Goal: Check status: Check status

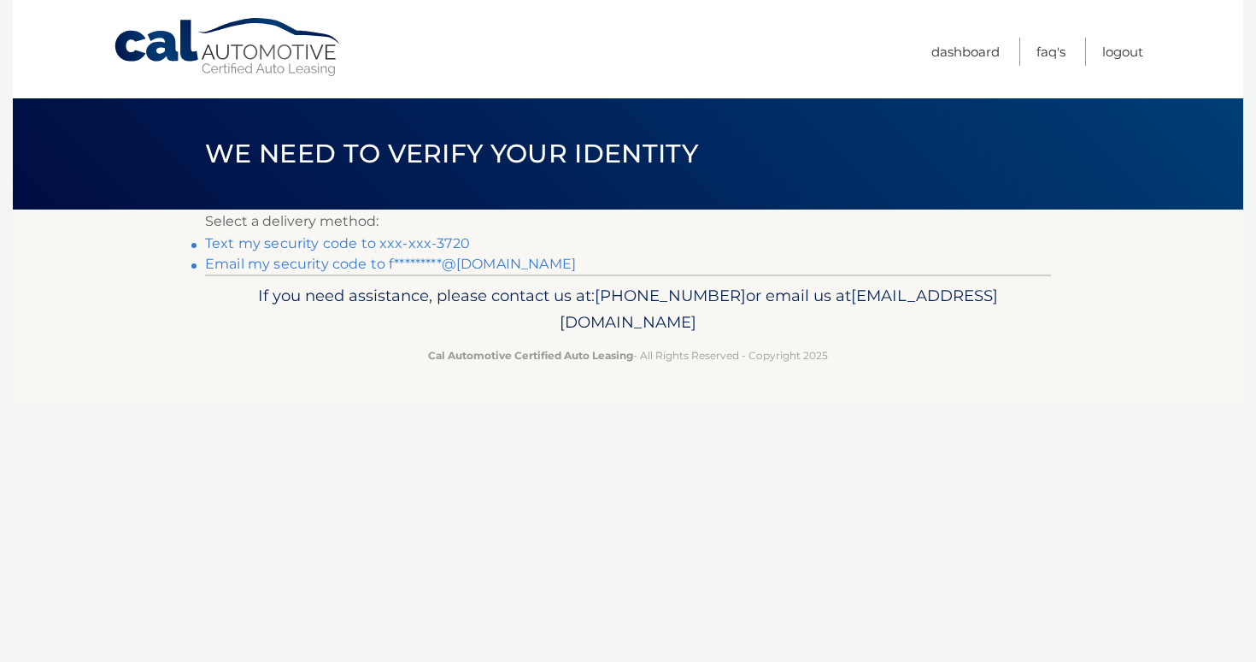
click at [348, 266] on link "Email my security code to f*********@[DOMAIN_NAME]" at bounding box center [390, 264] width 371 height 16
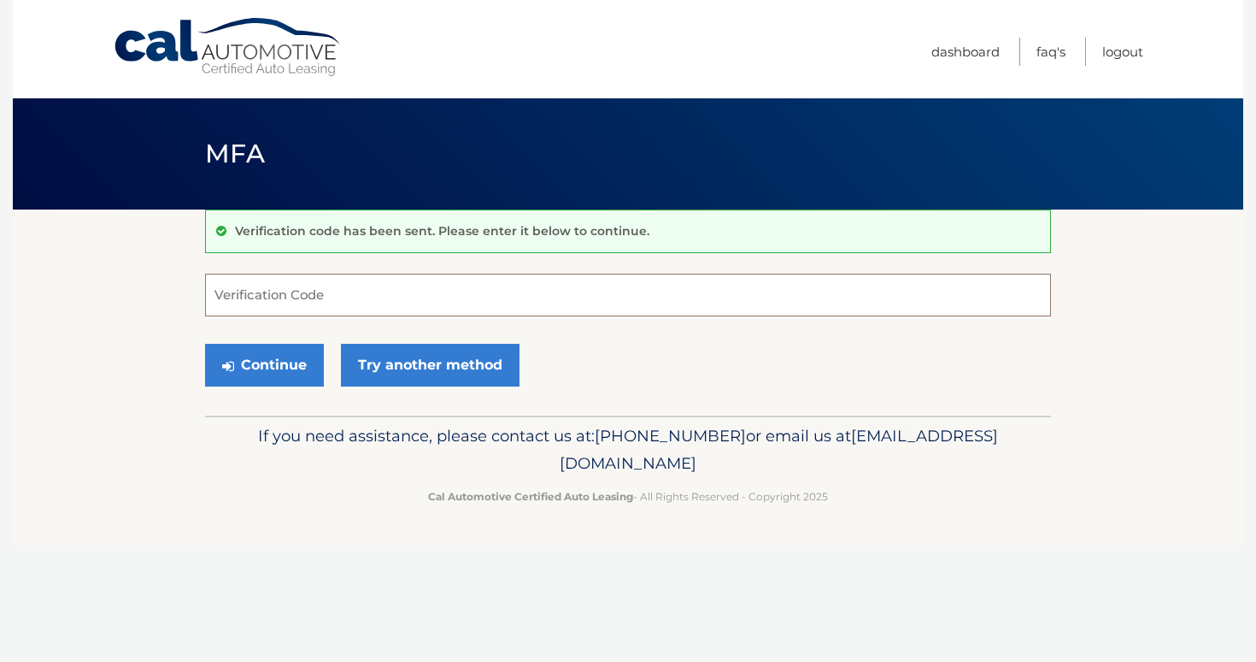
click at [478, 309] on input "Verification Code" at bounding box center [628, 295] width 846 height 43
paste input "753403"
type input "753403"
click at [286, 374] on button "Continue" at bounding box center [264, 365] width 119 height 43
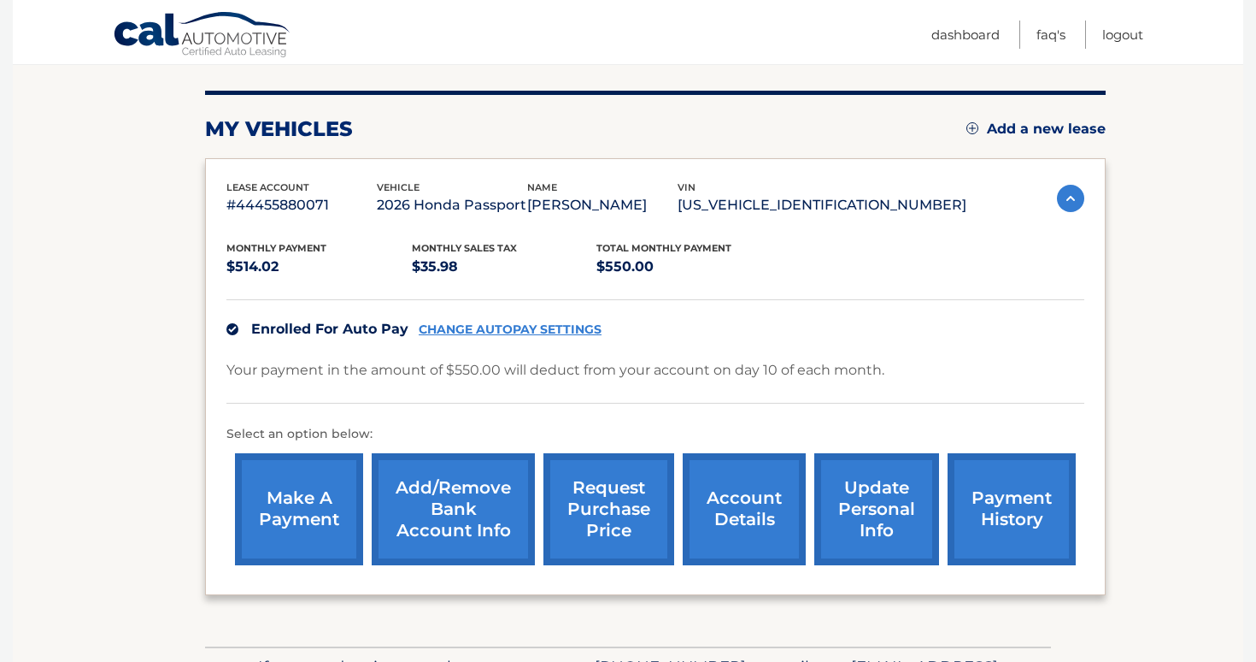
scroll to position [232, 0]
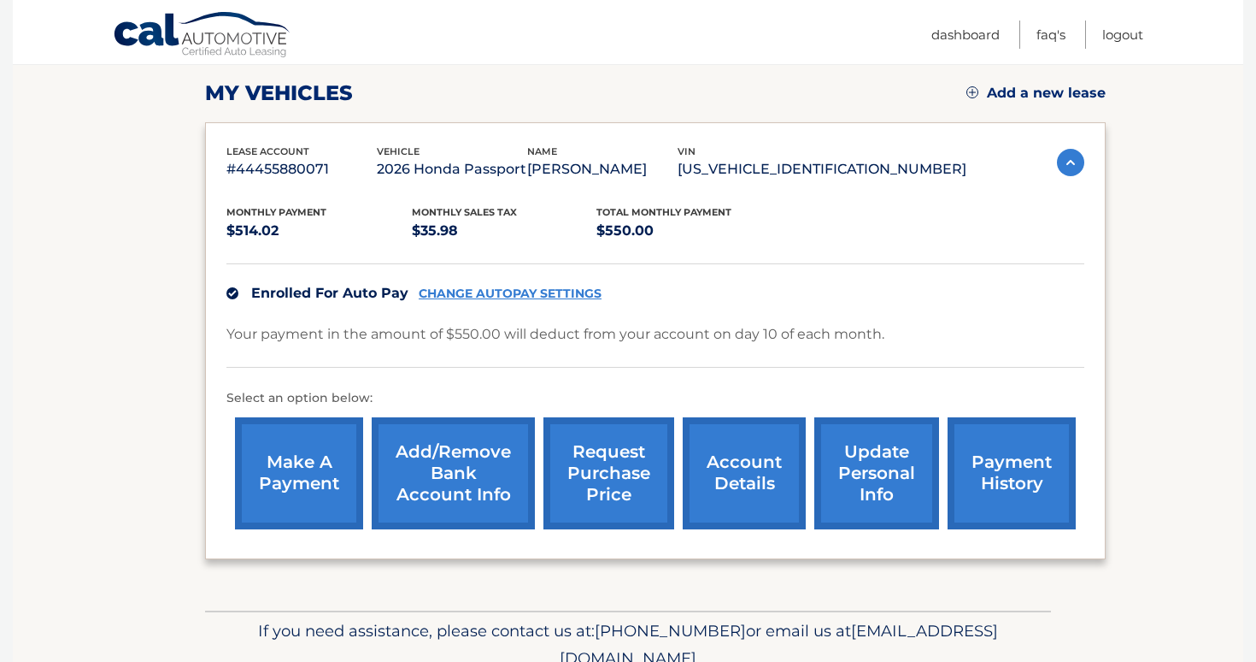
click at [1021, 471] on link "payment history" at bounding box center [1012, 473] width 128 height 112
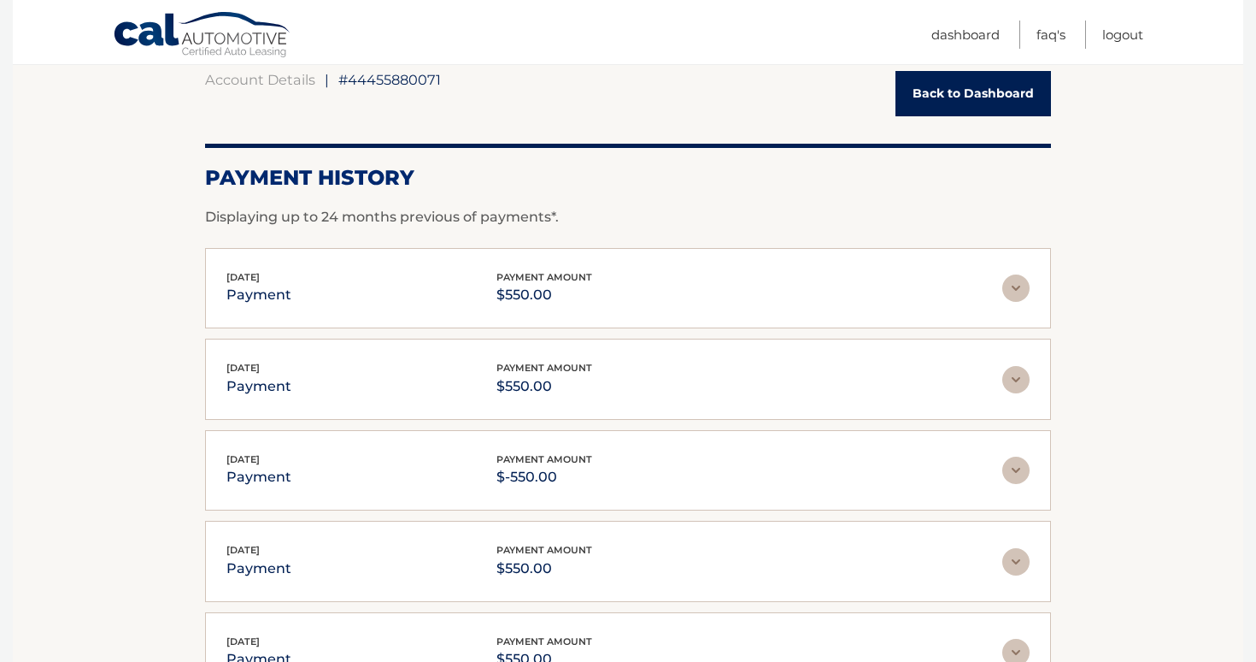
scroll to position [174, 0]
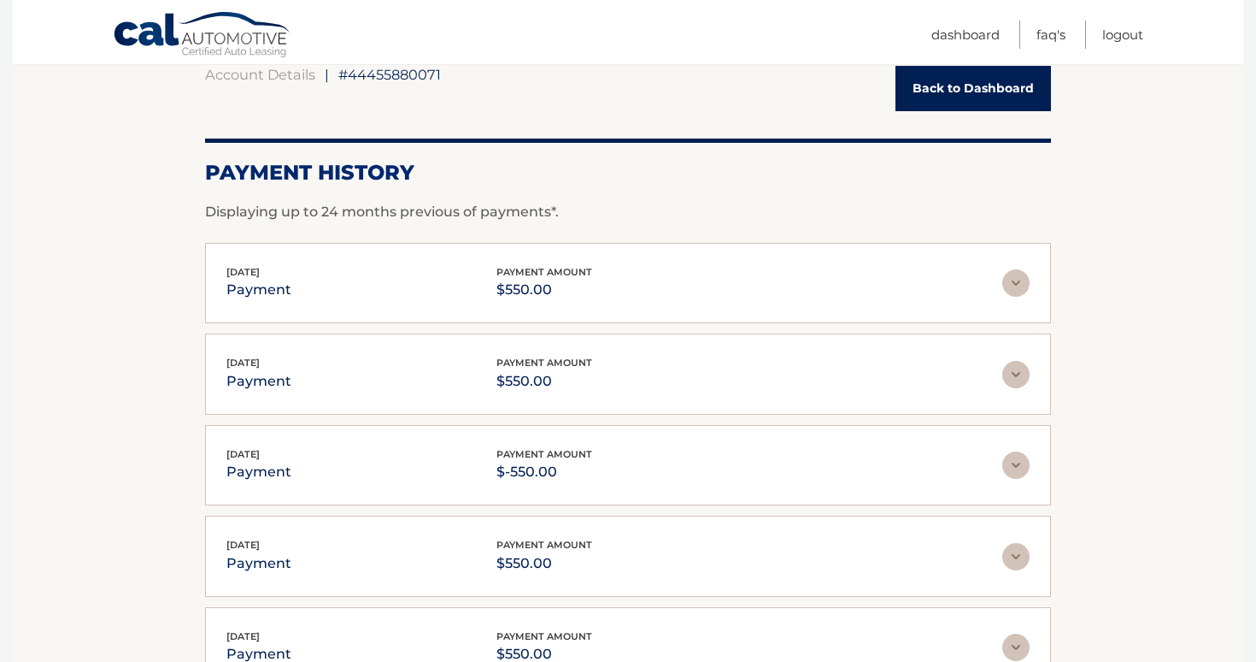
click at [1019, 380] on img at bounding box center [1016, 374] width 27 height 27
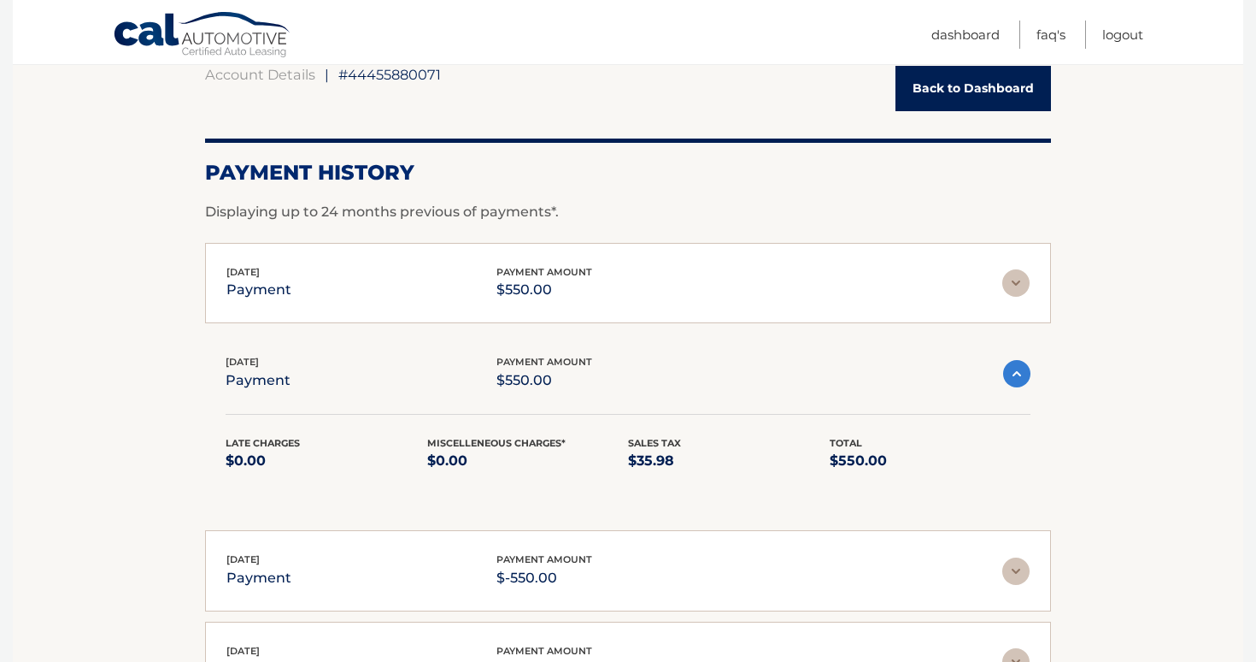
click at [1019, 380] on img at bounding box center [1016, 373] width 27 height 27
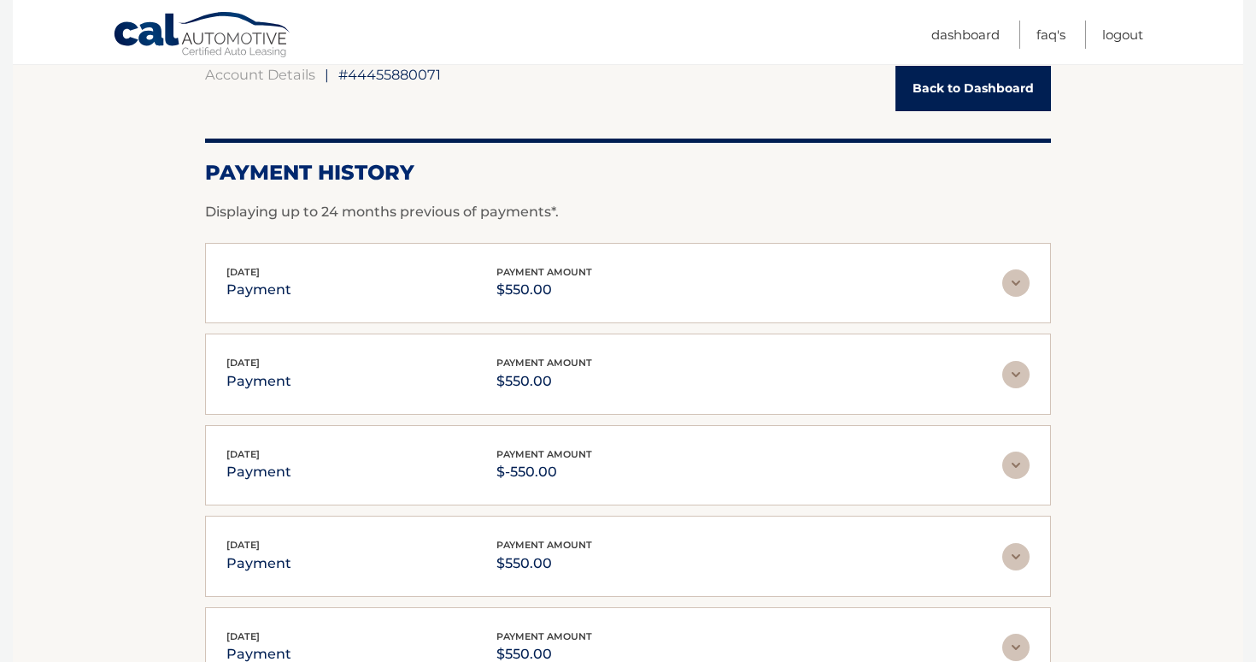
click at [1017, 290] on img at bounding box center [1016, 282] width 27 height 27
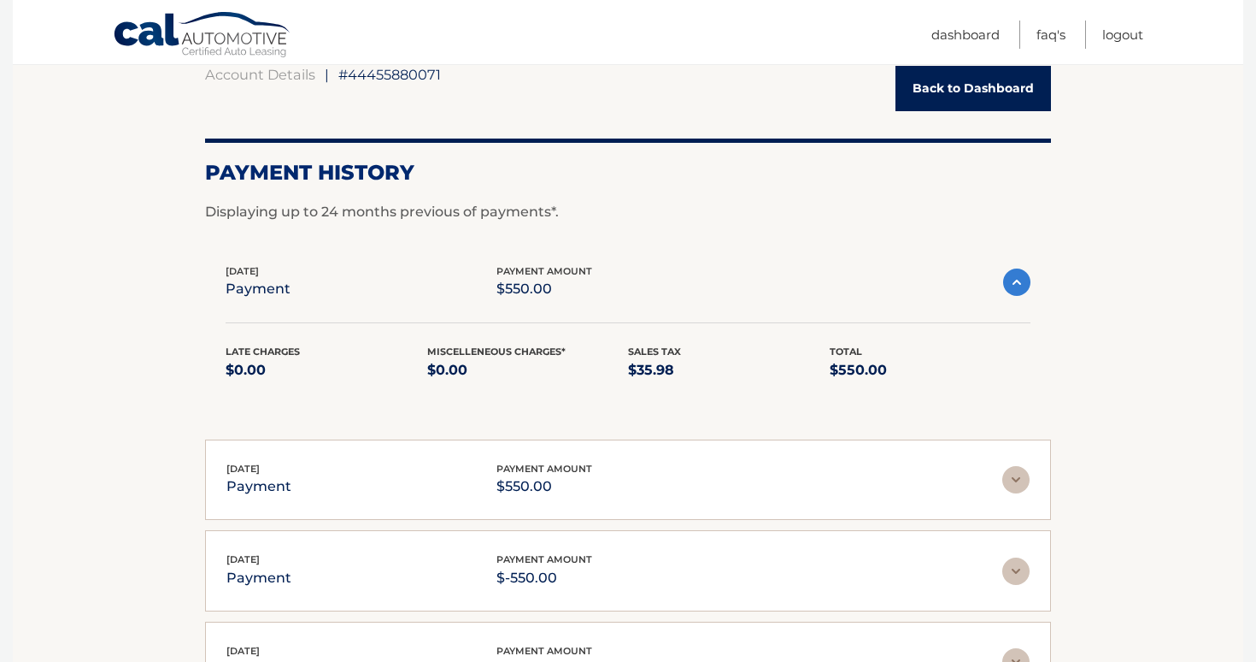
click at [1018, 476] on img at bounding box center [1016, 479] width 27 height 27
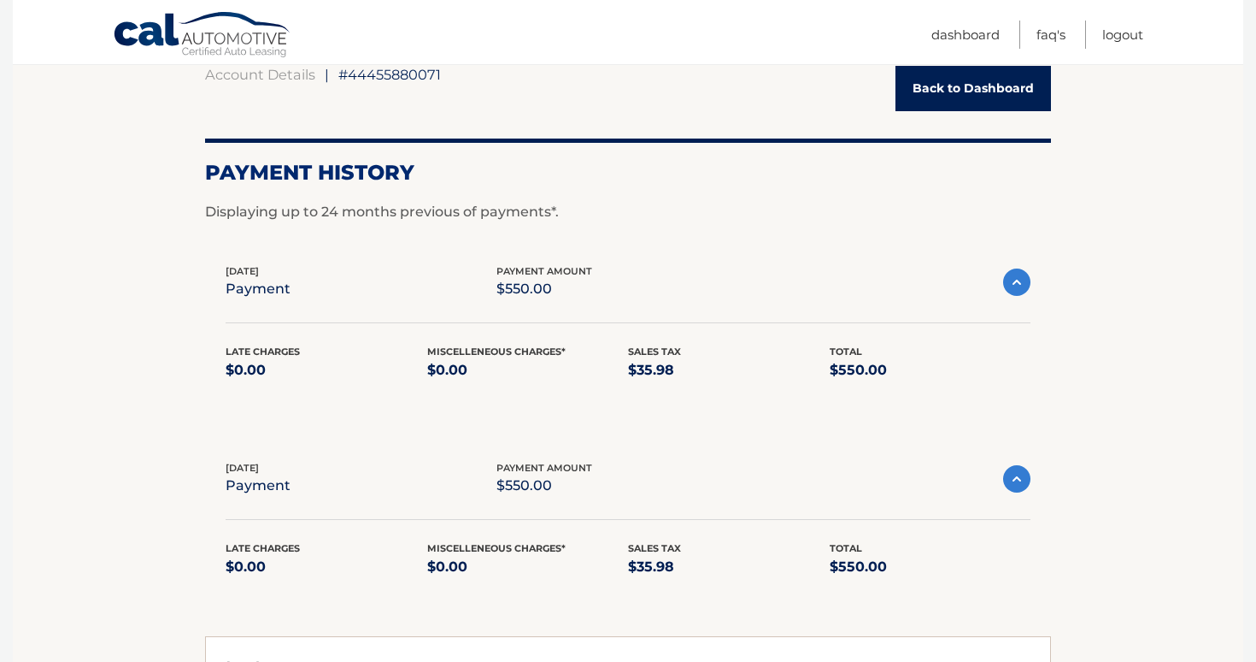
click at [1018, 476] on img at bounding box center [1016, 478] width 27 height 27
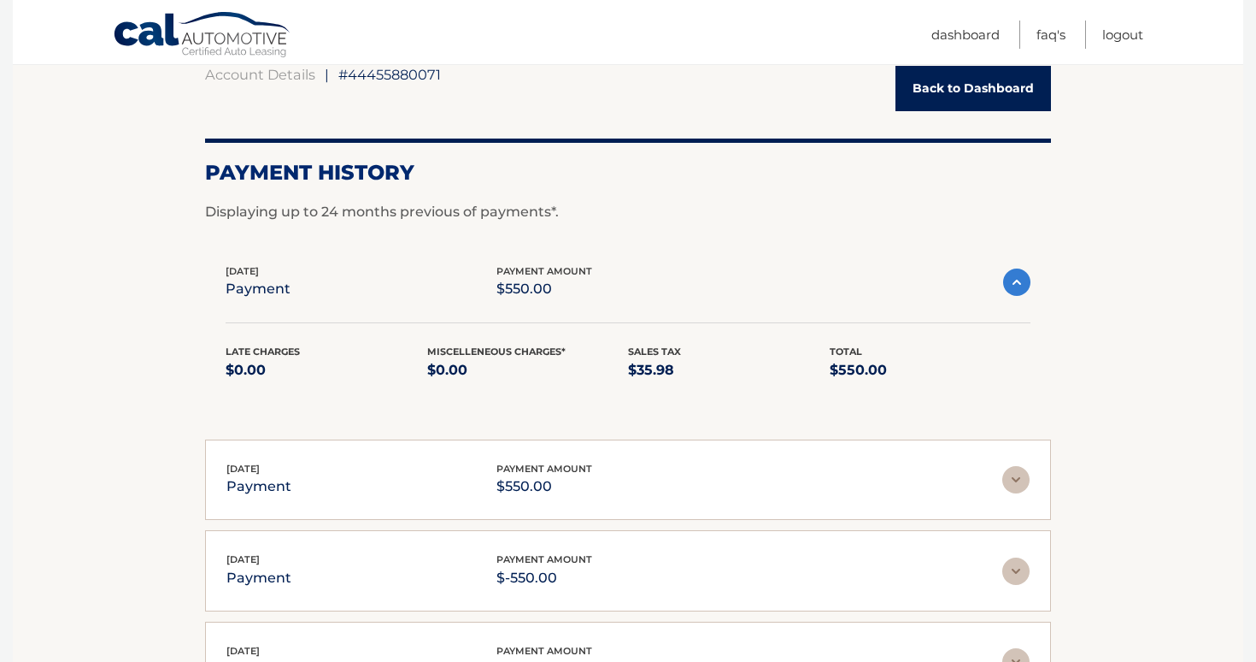
click at [1018, 293] on img at bounding box center [1016, 281] width 27 height 27
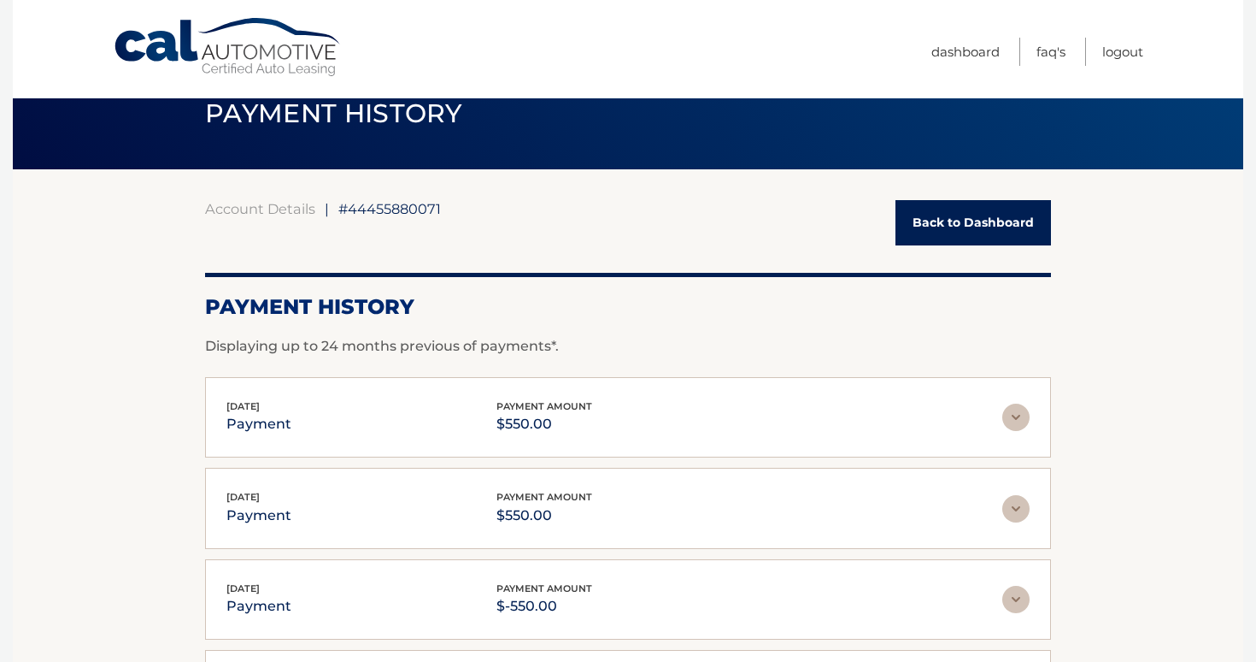
scroll to position [0, 0]
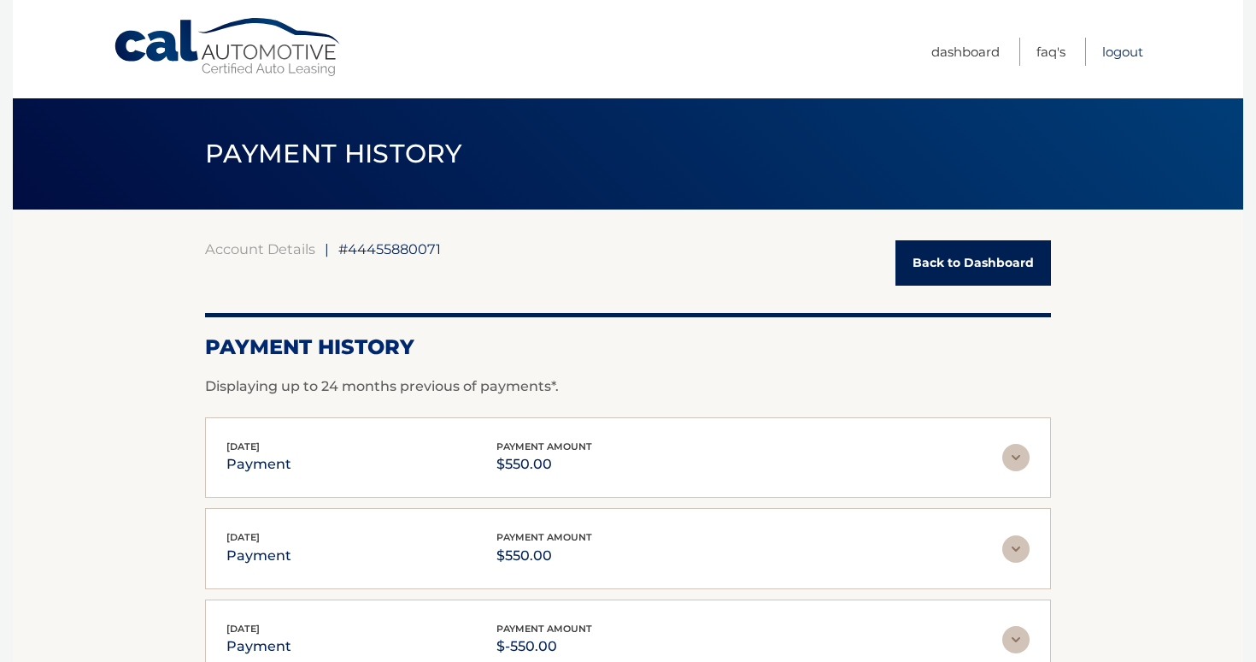
click at [1137, 47] on link "Logout" at bounding box center [1123, 52] width 41 height 28
